Goal: Book appointment/travel/reservation

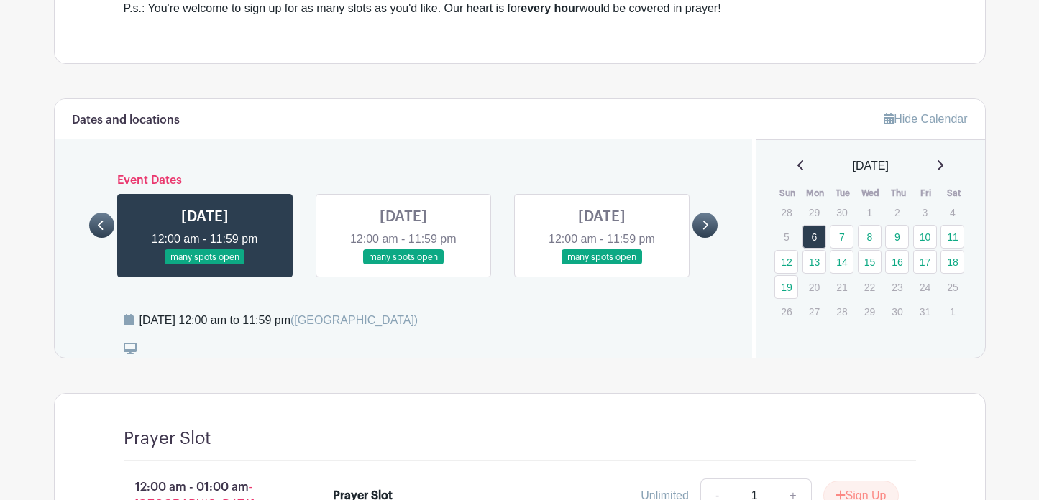
scroll to position [745, 0]
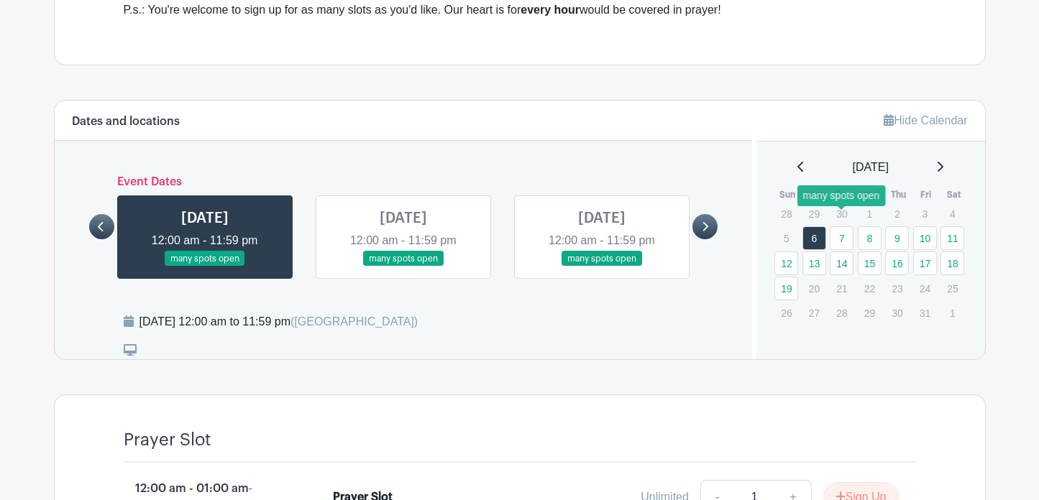
click at [844, 226] on link "7" at bounding box center [842, 238] width 24 height 24
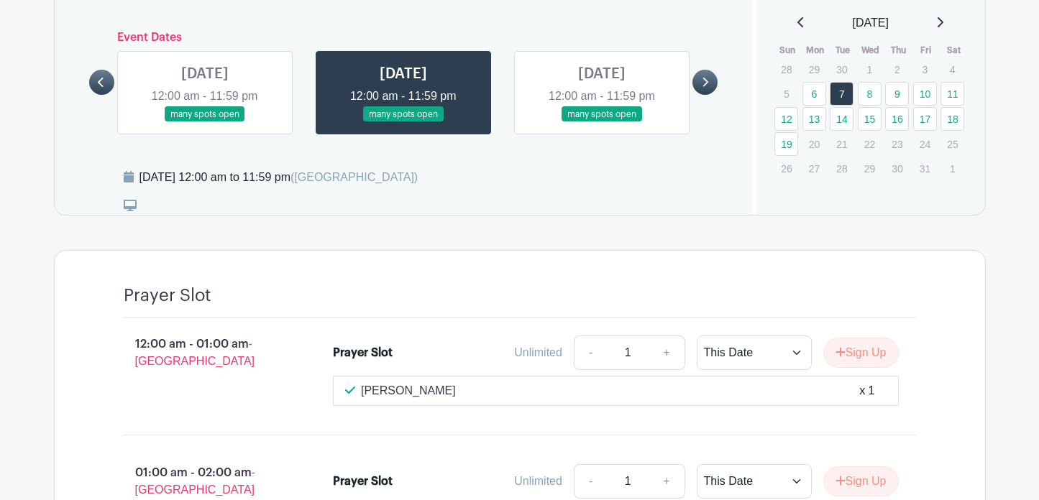
scroll to position [929, 0]
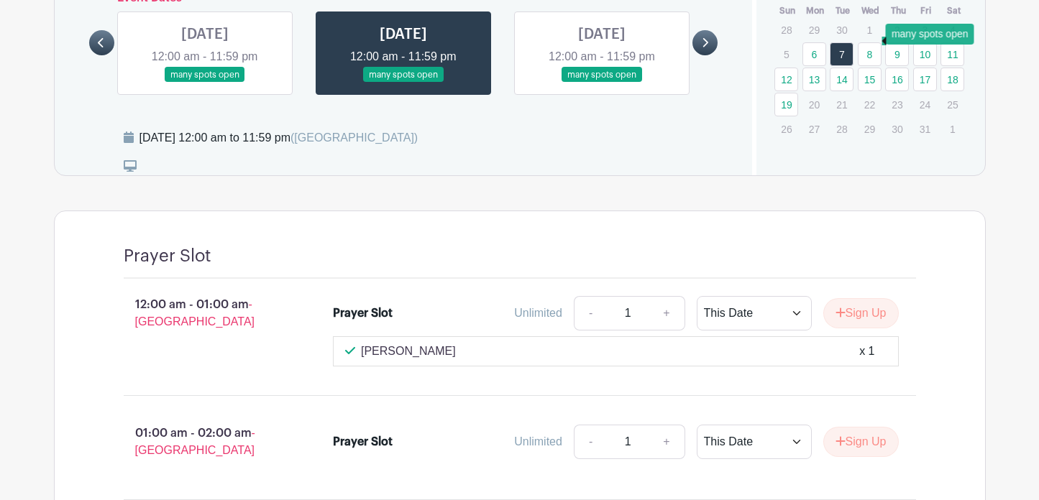
click at [870, 42] on link "8" at bounding box center [870, 54] width 24 height 24
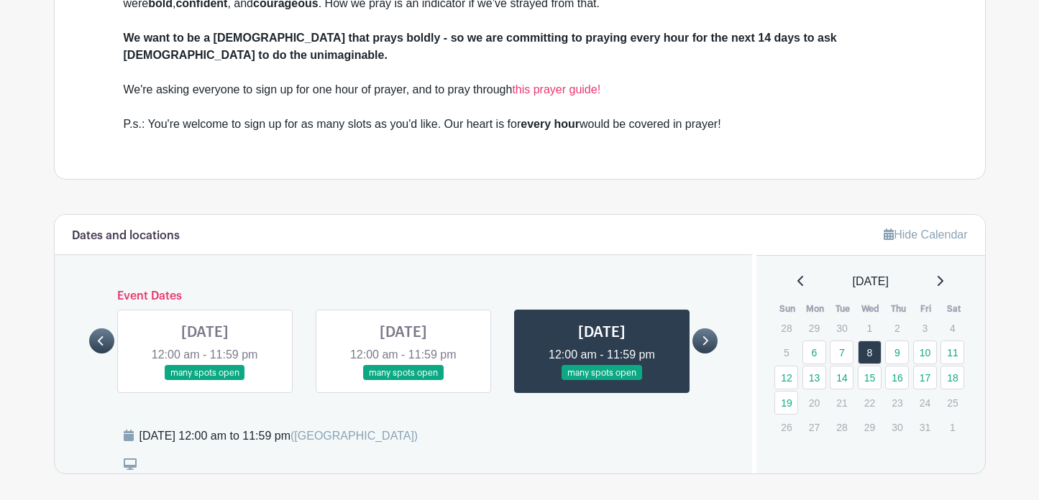
scroll to position [639, 0]
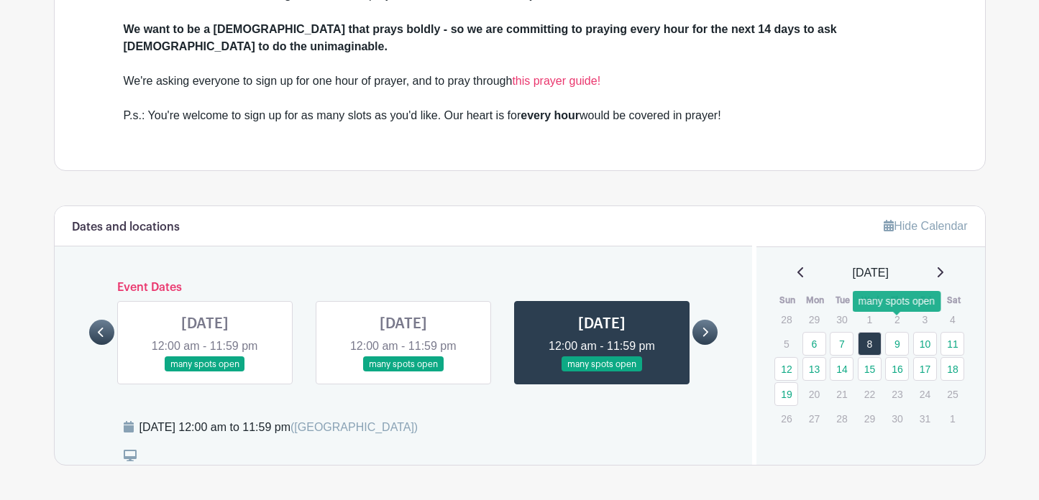
click at [899, 332] on link "9" at bounding box center [897, 344] width 24 height 24
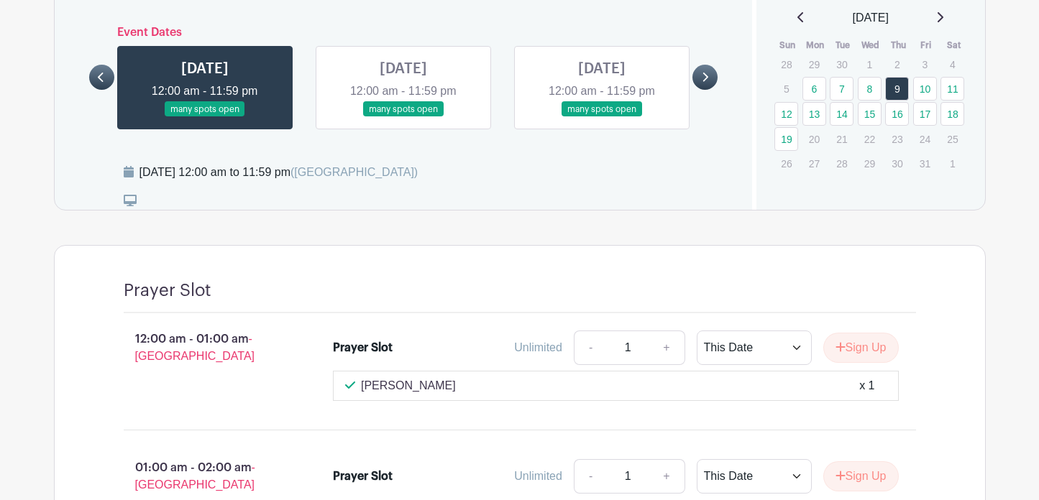
scroll to position [835, 0]
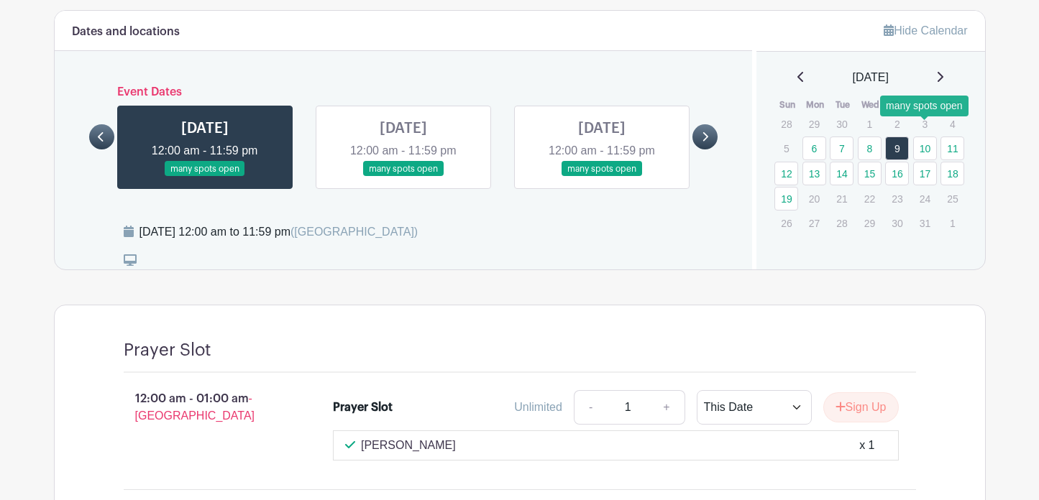
click at [930, 137] on link "10" at bounding box center [925, 149] width 24 height 24
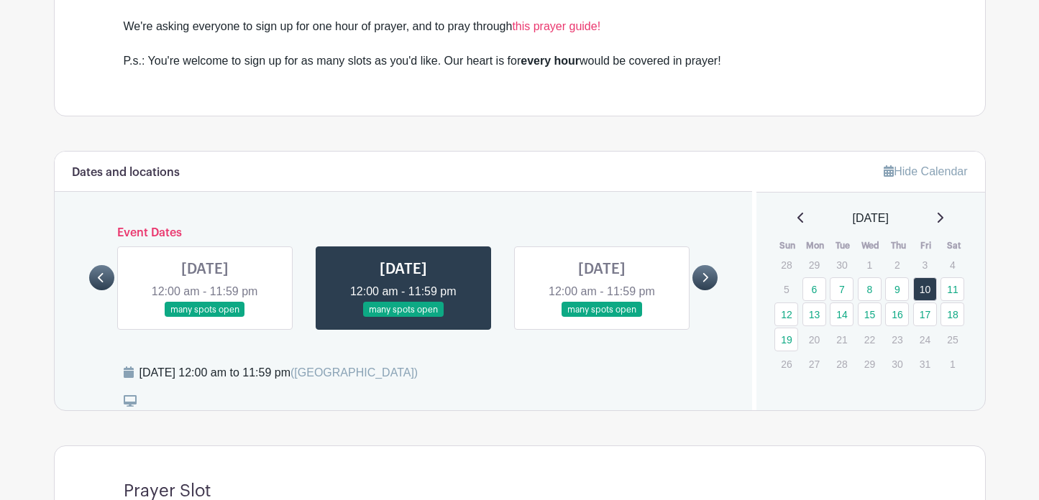
scroll to position [697, 0]
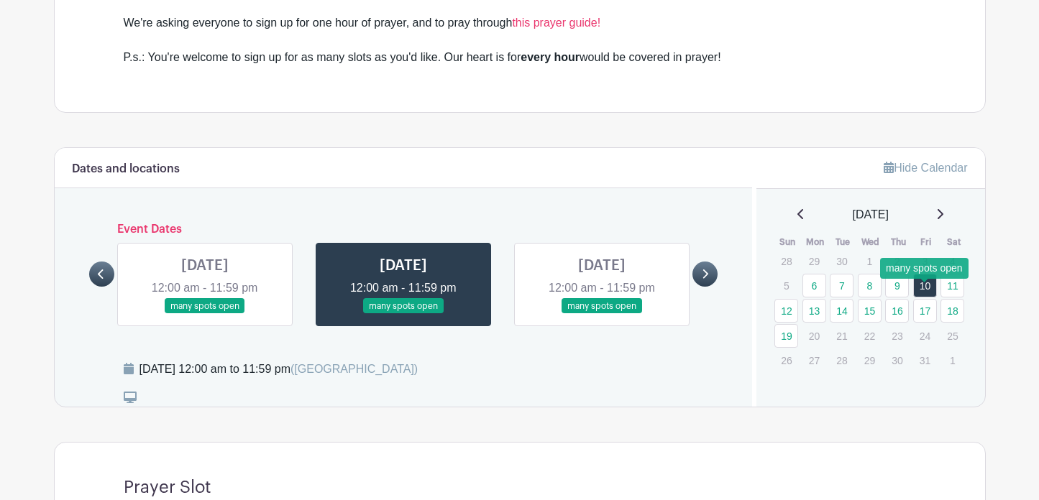
click at [927, 299] on link "17" at bounding box center [925, 311] width 24 height 24
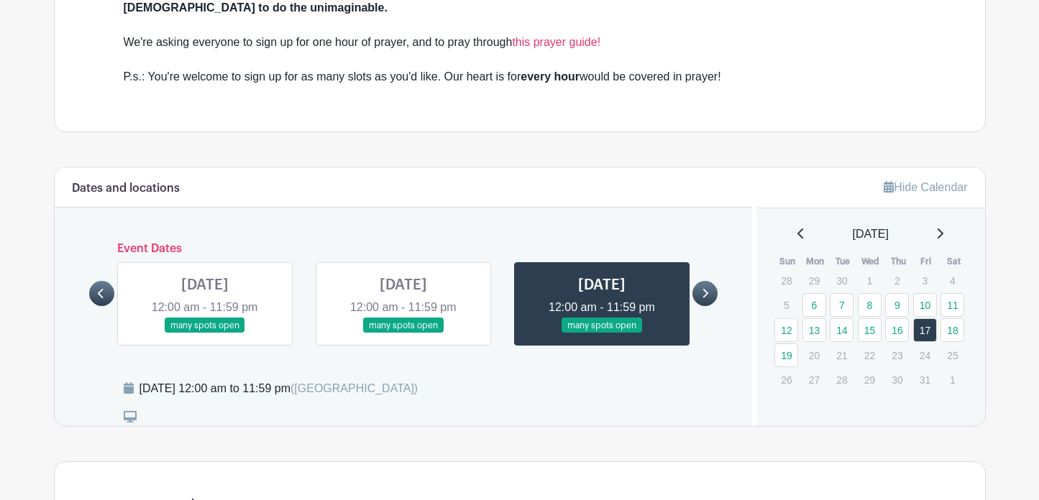
scroll to position [677, 0]
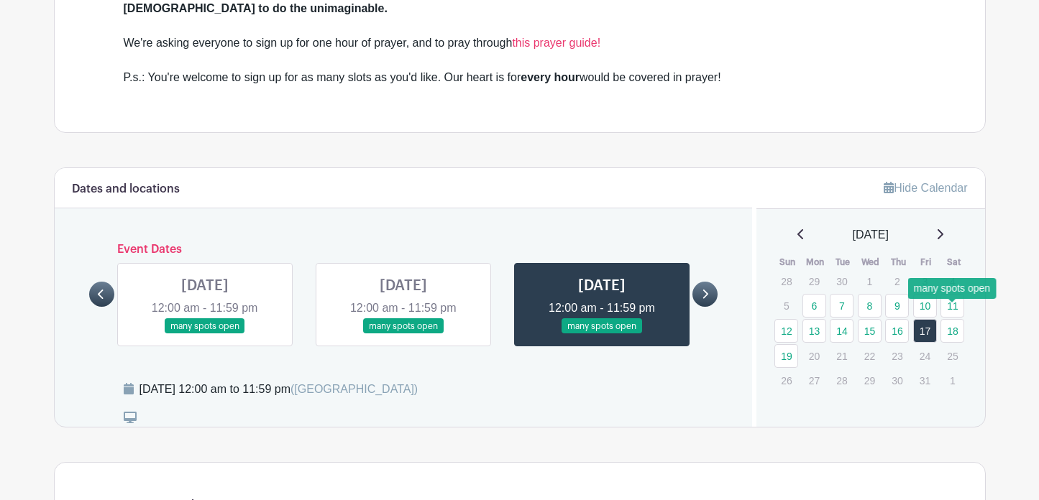
click at [956, 319] on link "18" at bounding box center [952, 331] width 24 height 24
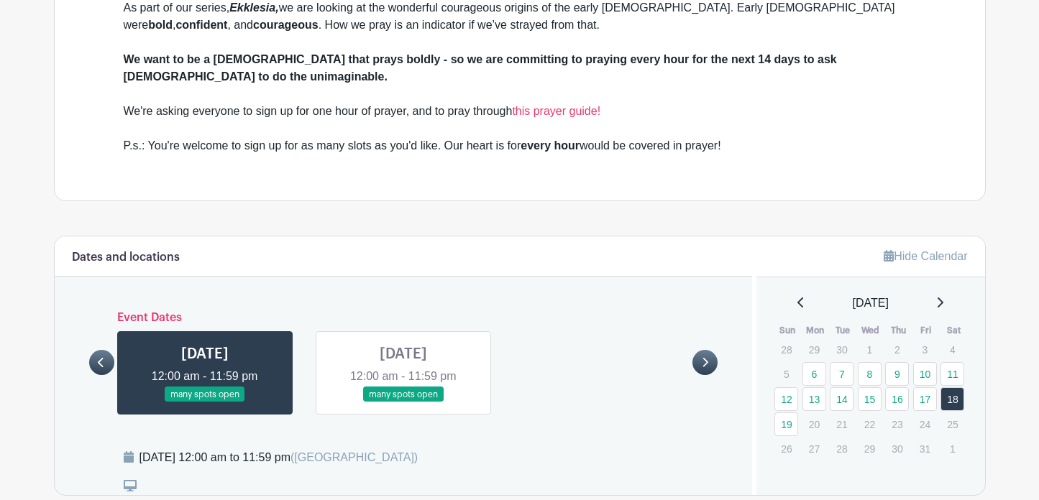
scroll to position [612, 0]
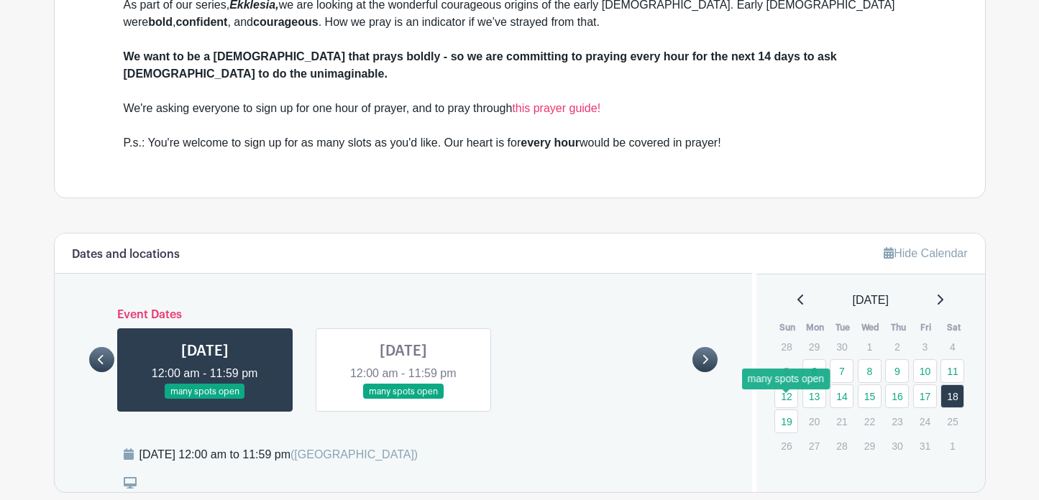
click at [787, 410] on link "19" at bounding box center [786, 422] width 24 height 24
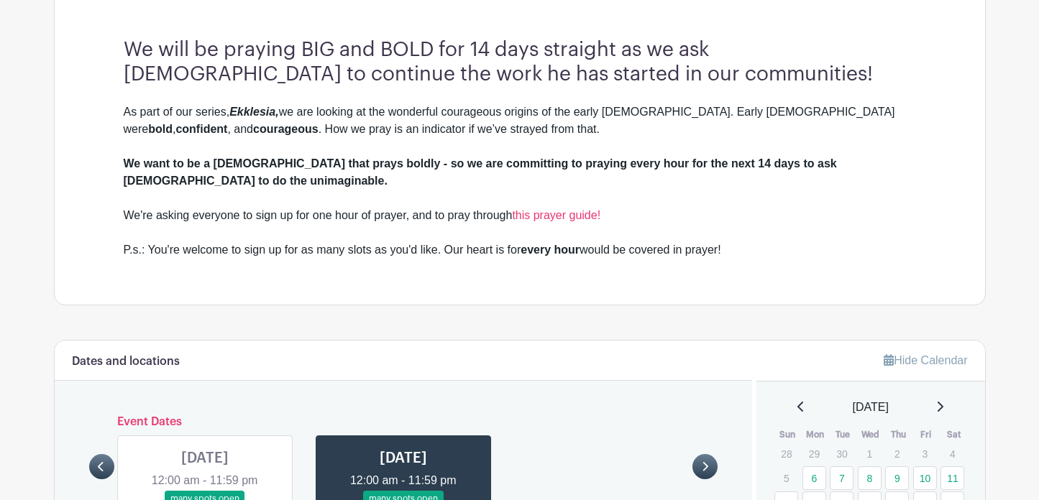
scroll to position [514, 0]
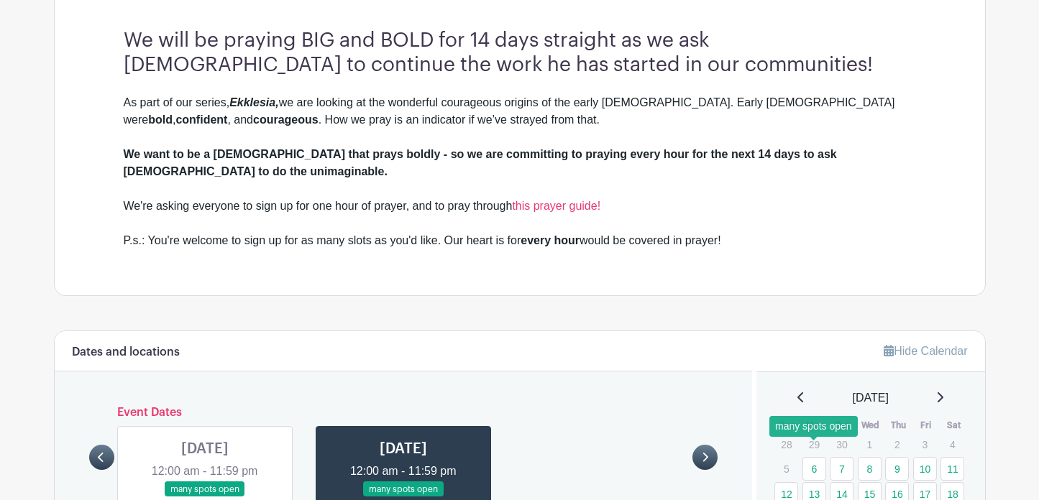
click at [817, 457] on link "6" at bounding box center [814, 469] width 24 height 24
